Goal: Task Accomplishment & Management: Use online tool/utility

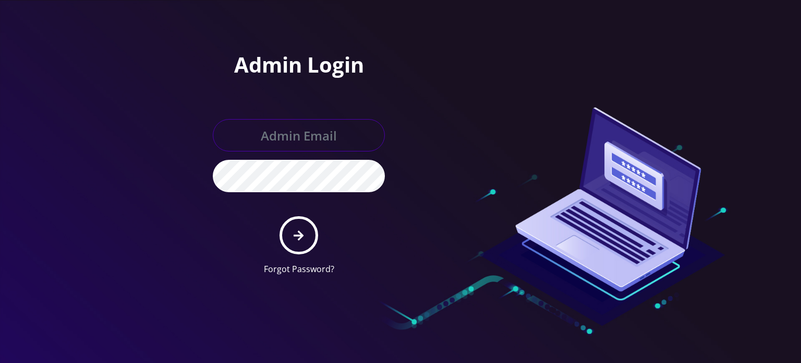
type input "allchoiceconnect@britewireless.com"
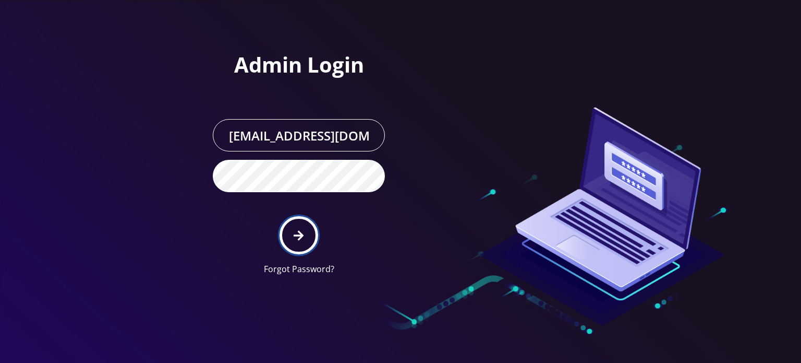
click at [294, 245] on button "submit" at bounding box center [299, 235] width 38 height 38
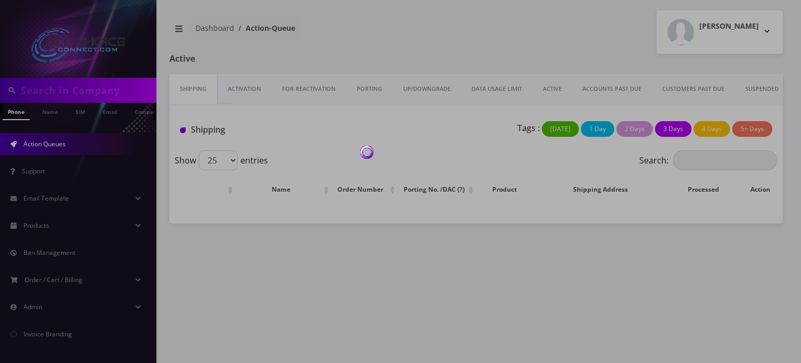
click at [66, 93] on div at bounding box center [400, 181] width 801 height 363
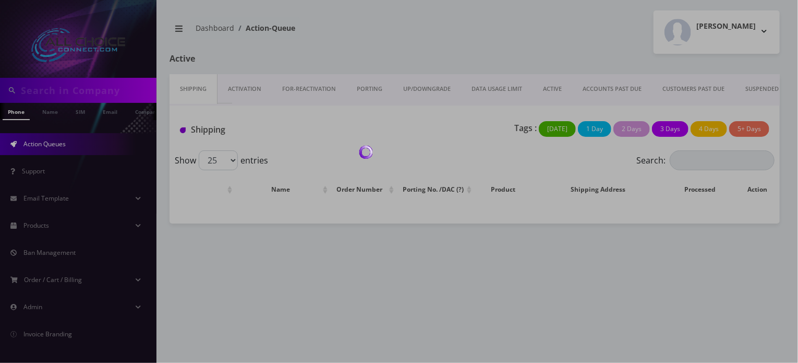
click at [66, 92] on body "Phone Name SIM Email Company Customer Action Queues Support Email Template Emai…" at bounding box center [399, 181] width 798 height 363
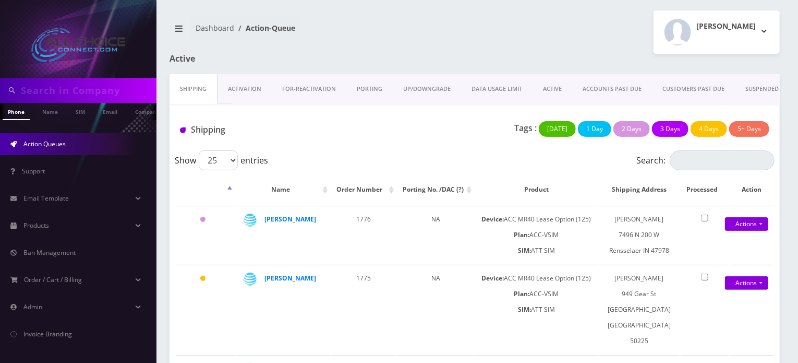
click at [66, 90] on input "text" at bounding box center [87, 90] width 133 height 20
paste input "Martinez"
type input "Martinez"
click at [50, 110] on link "Name" at bounding box center [50, 111] width 26 height 17
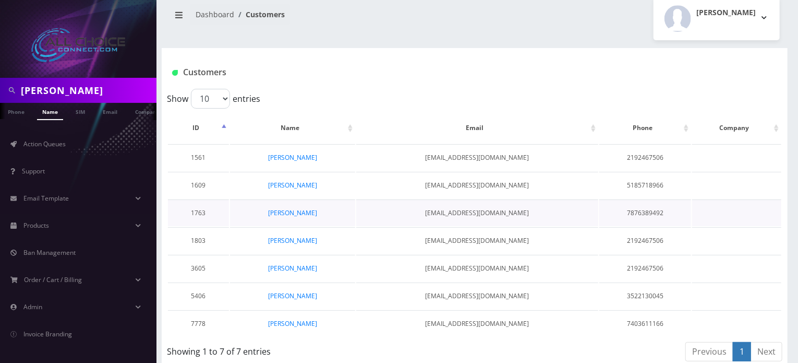
scroll to position [21, 0]
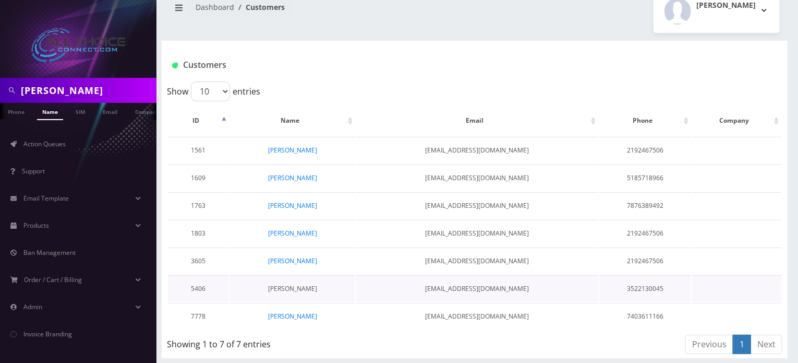
click at [287, 284] on link "[PERSON_NAME]" at bounding box center [292, 288] width 49 height 9
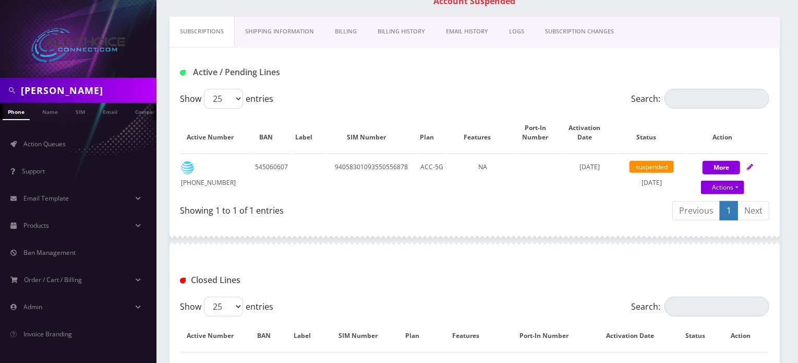
scroll to position [177, 0]
click at [406, 28] on link "Billing History" at bounding box center [401, 33] width 68 height 30
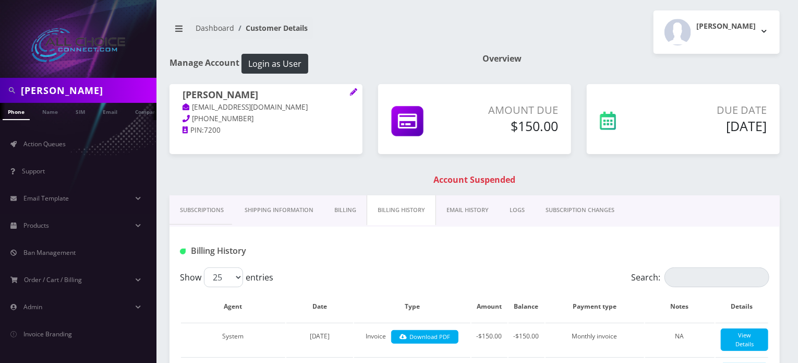
click at [355, 210] on link "Billing" at bounding box center [345, 210] width 43 height 30
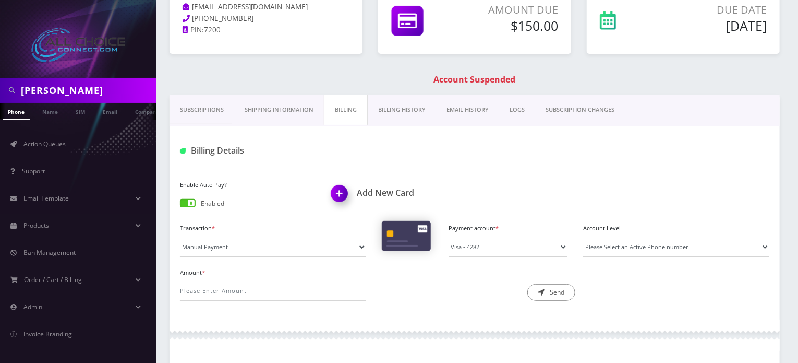
scroll to position [104, 0]
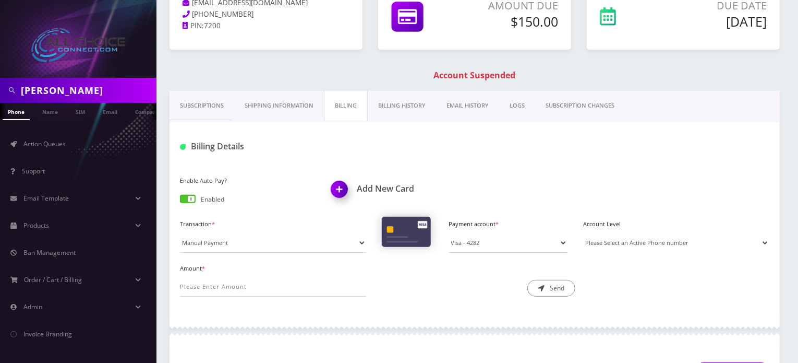
click at [597, 238] on select "Please Select an Active Phone number" at bounding box center [676, 243] width 186 height 20
click at [503, 175] on div "Enable Auto Pay? Enabled Add New Card" at bounding box center [474, 194] width 605 height 43
click at [205, 285] on input "Amount *" at bounding box center [273, 287] width 186 height 20
type input "150.00"
click at [555, 285] on button "Send" at bounding box center [552, 288] width 48 height 17
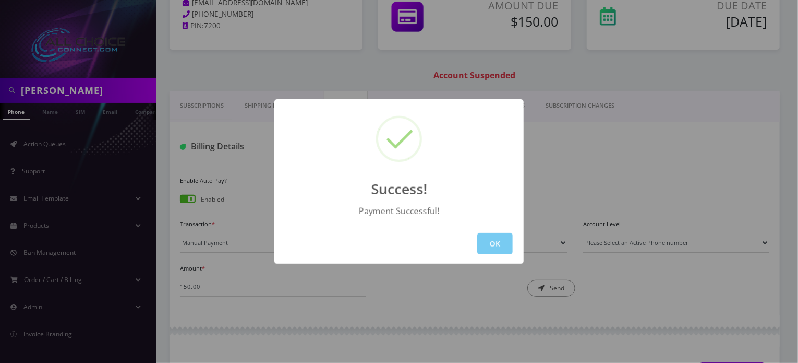
click at [496, 243] on button "OK" at bounding box center [494, 243] width 35 height 21
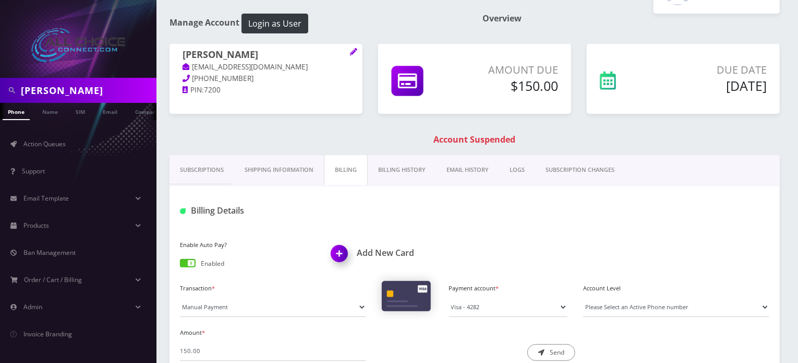
scroll to position [0, 0]
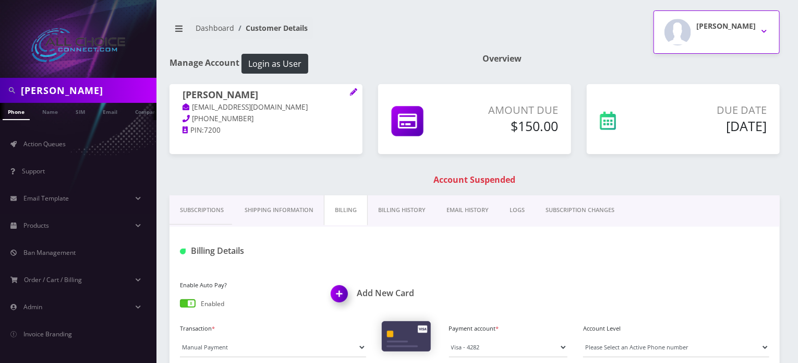
click at [735, 30] on h2 "Rob W" at bounding box center [726, 26] width 59 height 9
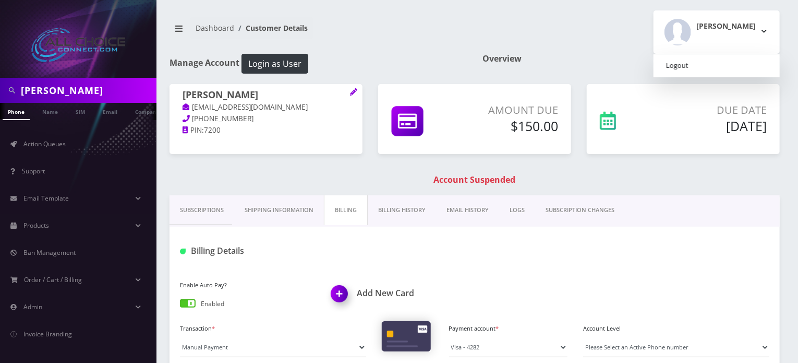
click at [718, 66] on link "Logout" at bounding box center [717, 65] width 126 height 15
